Goal: Task Accomplishment & Management: Complete application form

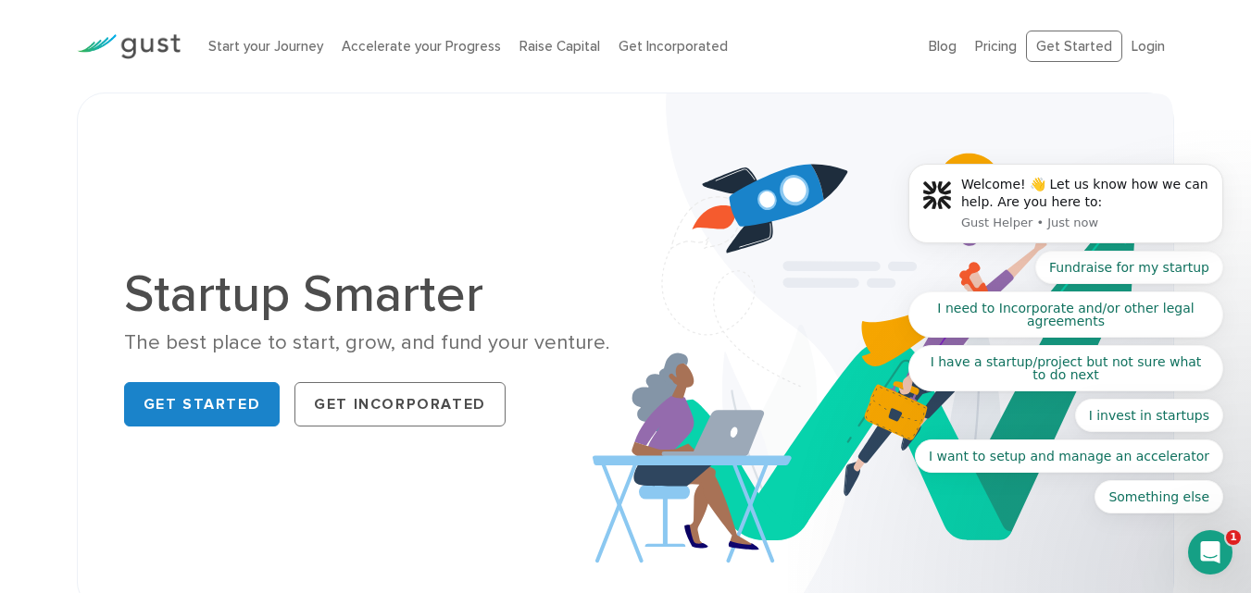
click at [878, 19] on div "Start your Journey Accelerate your Progress Raise Capital Get Incorporated" at bounding box center [554, 47] width 721 height 58
click at [1001, 47] on body "Welcome! 👋 Let us know how we can help. Are you here to: Gust Helper • 1m ago F…" at bounding box center [1065, 208] width 355 height 655
click at [1078, 38] on body "Welcome! 👋 Let us know how we can help. Are you here to: Gust Helper • 1m ago F…" at bounding box center [1065, 208] width 355 height 655
click at [1072, 49] on body "Welcome! 👋 Let us know how we can help. Are you here to: Gust Helper • 1m ago F…" at bounding box center [1065, 208] width 355 height 655
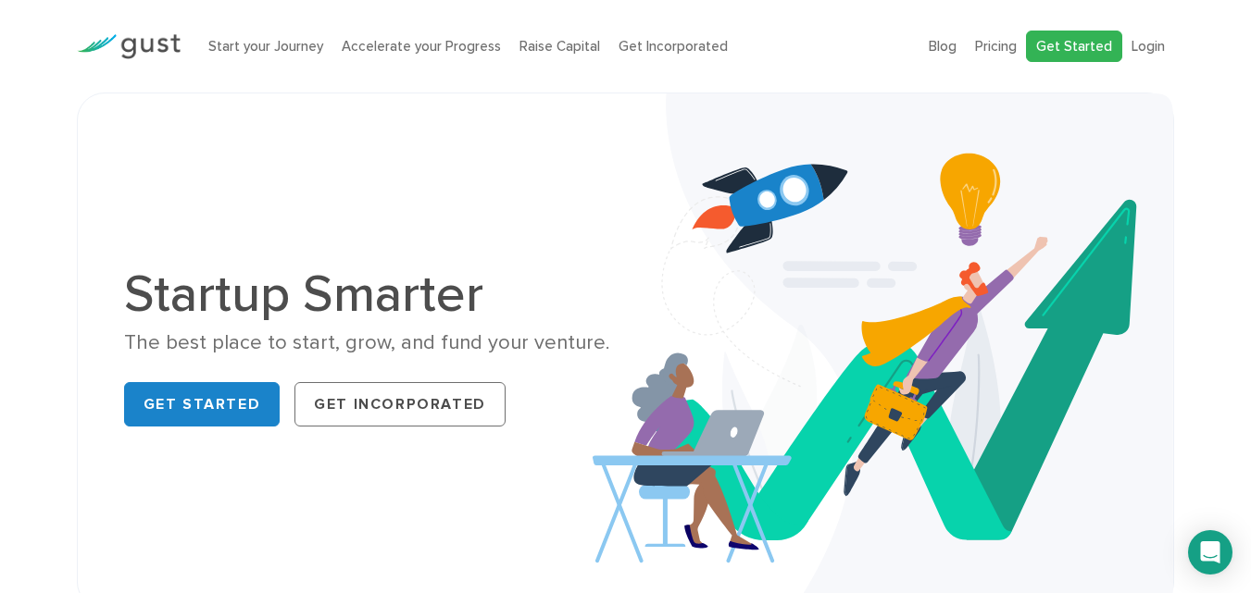
click at [1113, 44] on link "Get Started" at bounding box center [1074, 47] width 96 height 32
